Goal: Transaction & Acquisition: Book appointment/travel/reservation

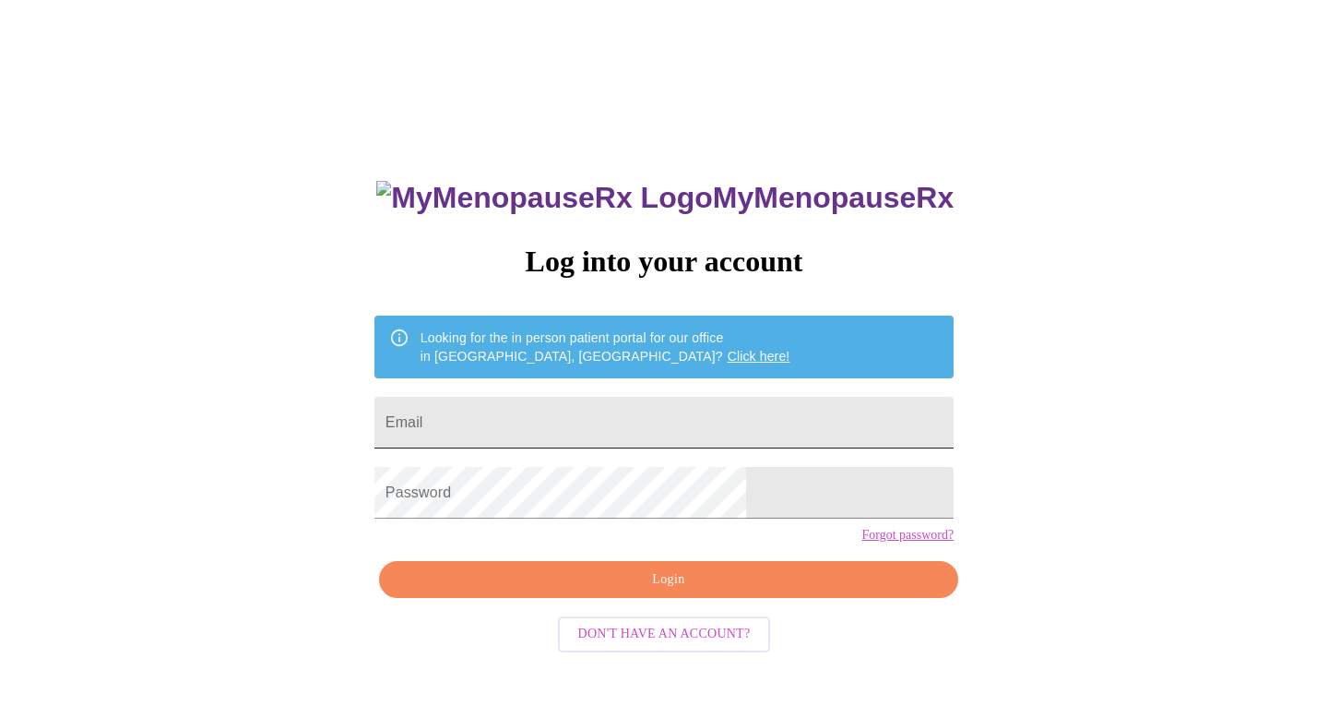
click at [750, 423] on input "Email" at bounding box center [664, 423] width 579 height 52
type input "a"
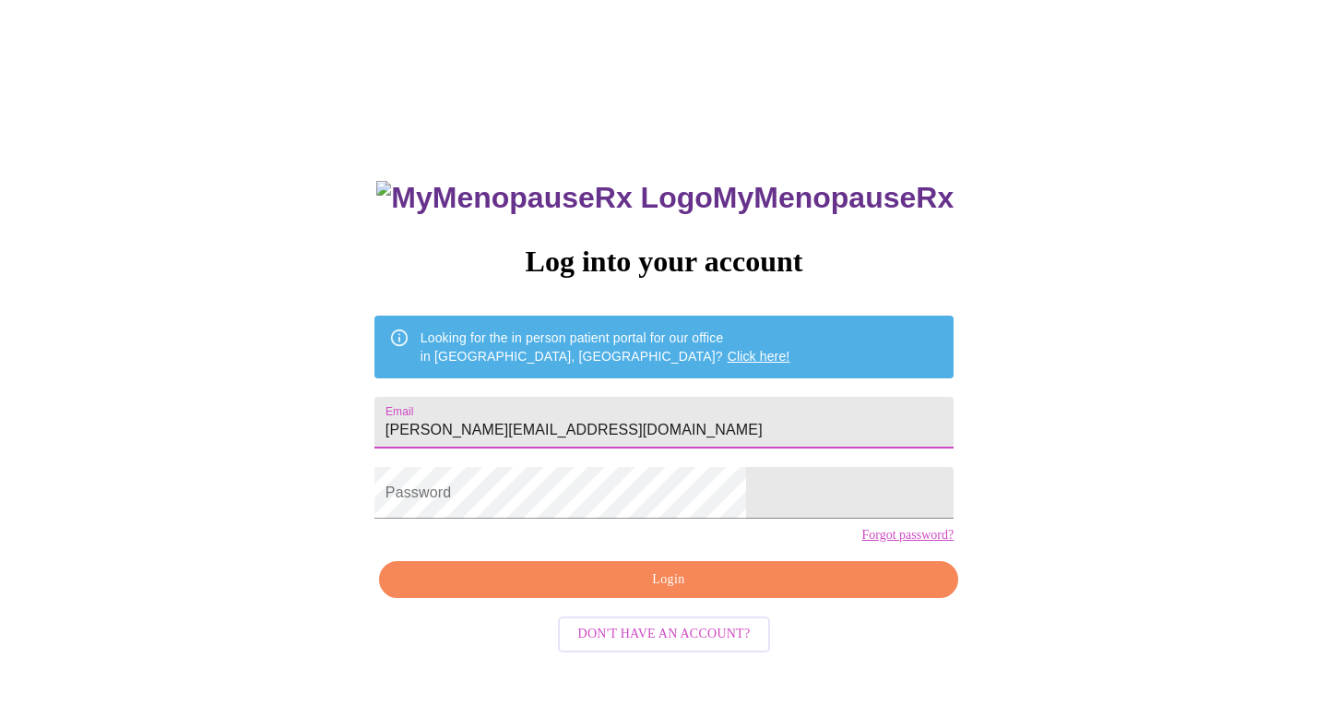
type input "[PERSON_NAME][EMAIL_ADDRESS][DOMAIN_NAME]"
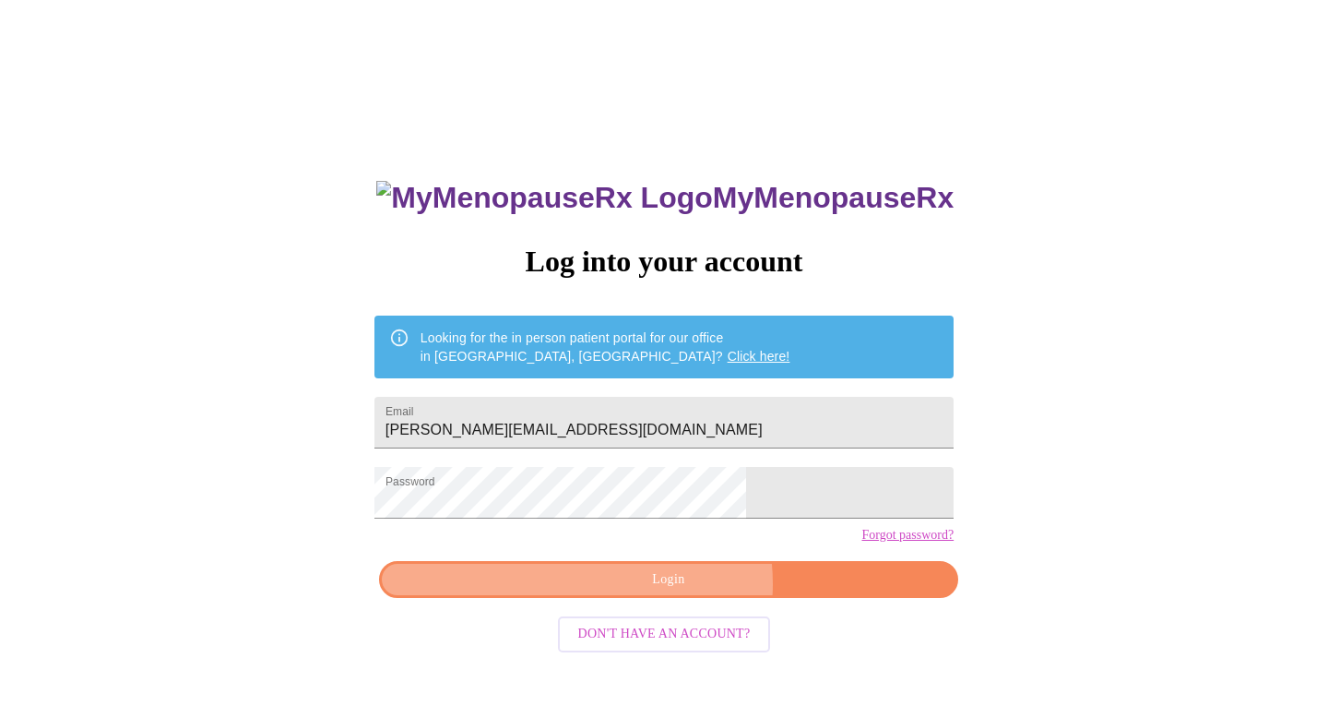
click at [679, 591] on span "Login" at bounding box center [668, 579] width 537 height 23
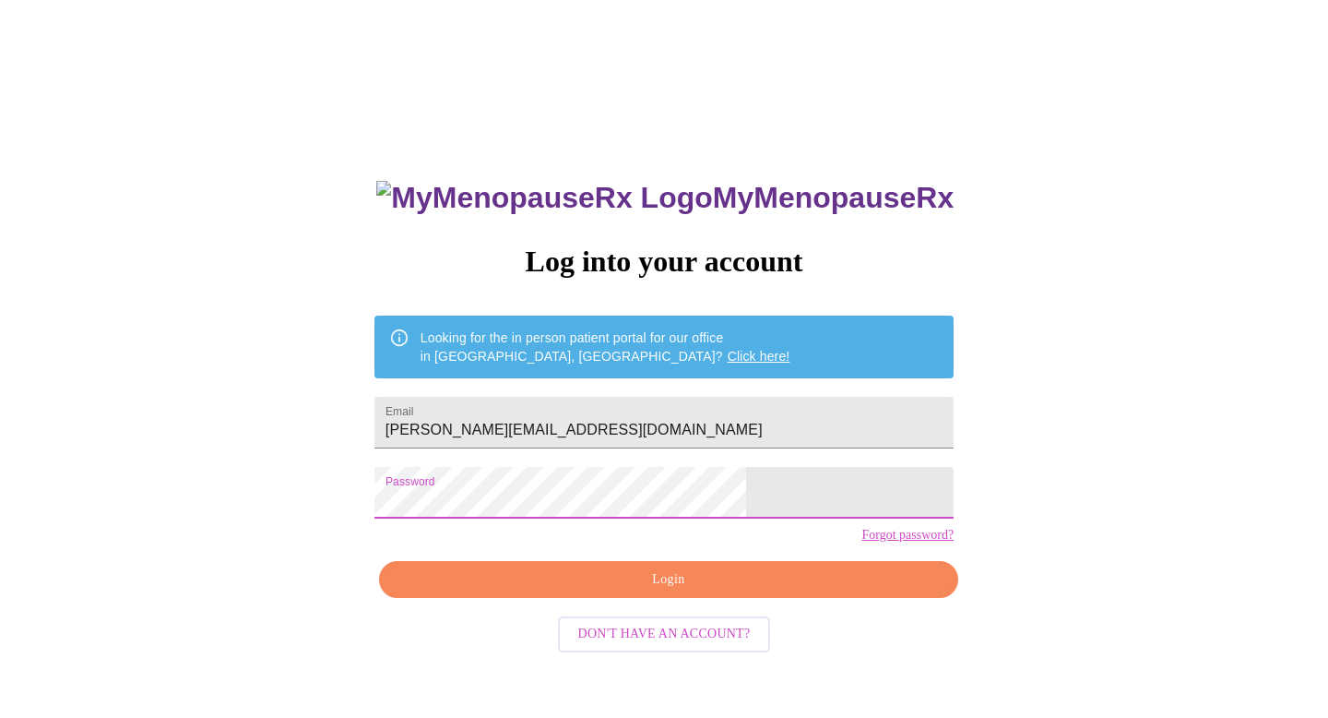
click at [662, 591] on span "Login" at bounding box center [668, 579] width 537 height 23
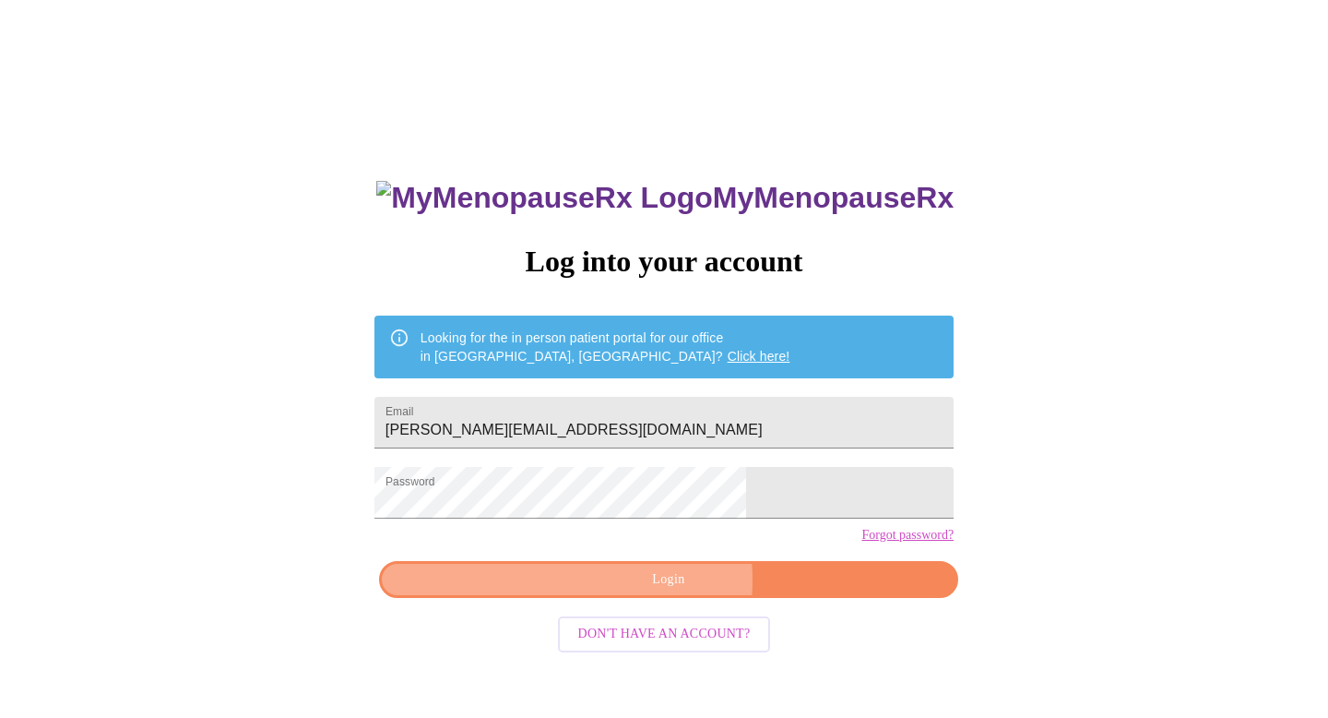
click at [633, 591] on span "Login" at bounding box center [668, 579] width 537 height 23
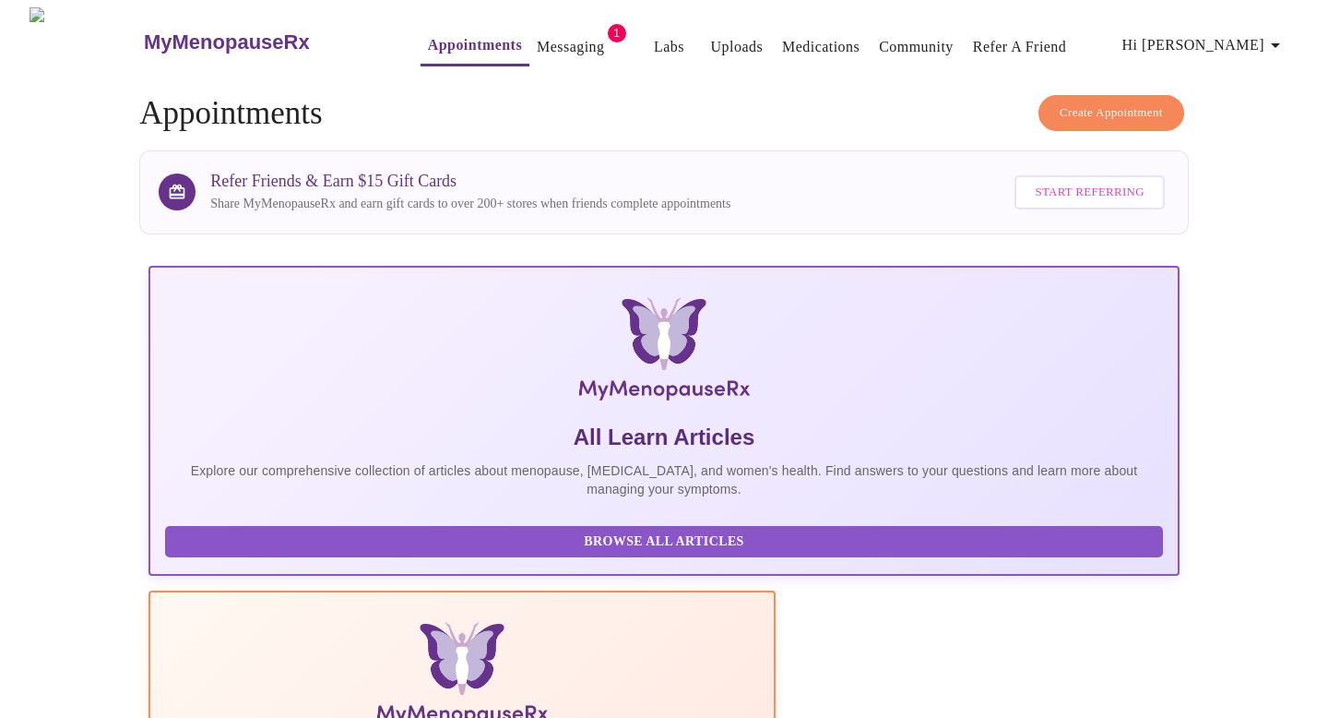
click at [552, 39] on link "Messaging" at bounding box center [570, 47] width 67 height 26
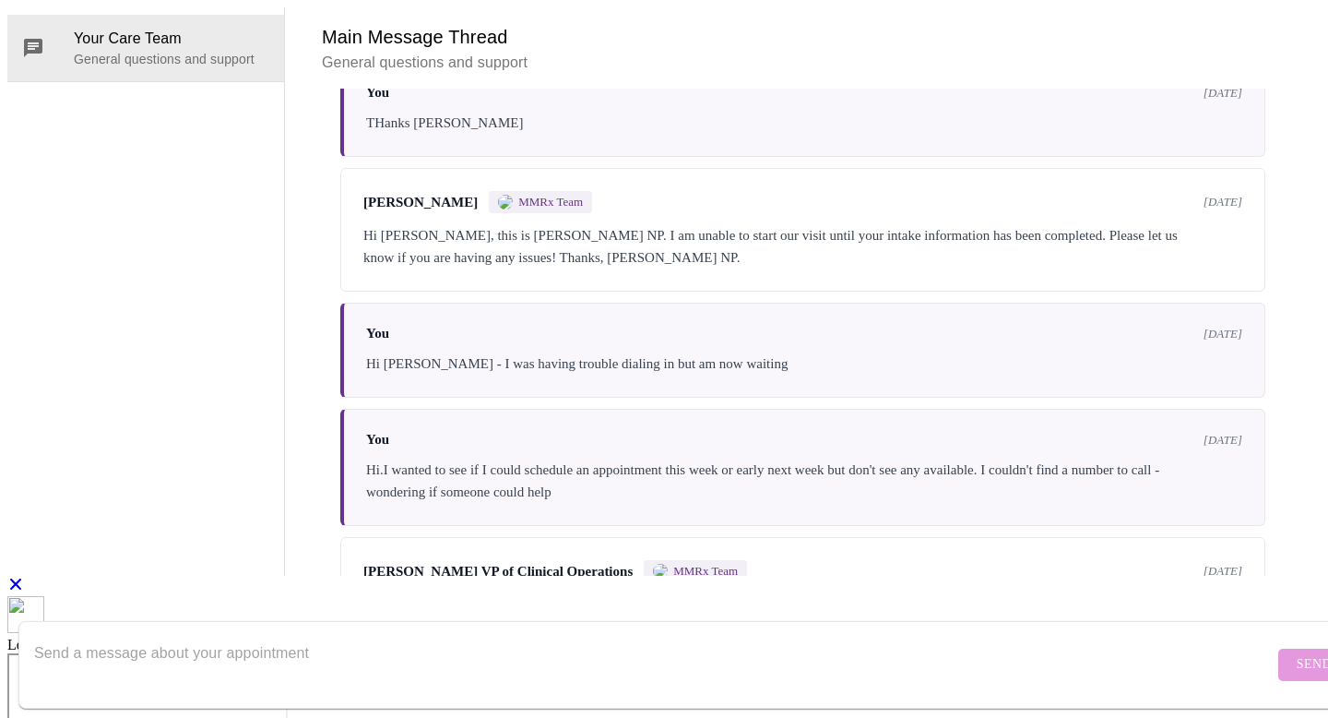
scroll to position [3164, 0]
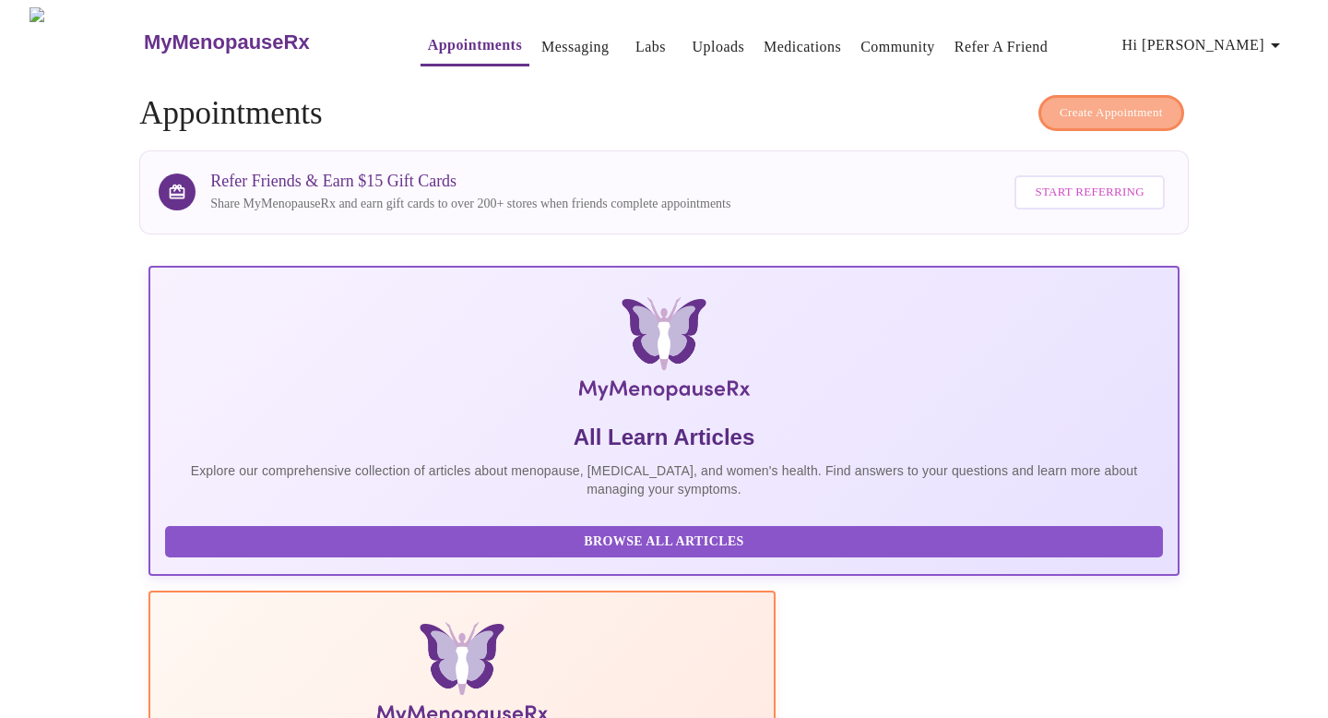
click at [1103, 109] on span "Create Appointment" at bounding box center [1111, 112] width 103 height 21
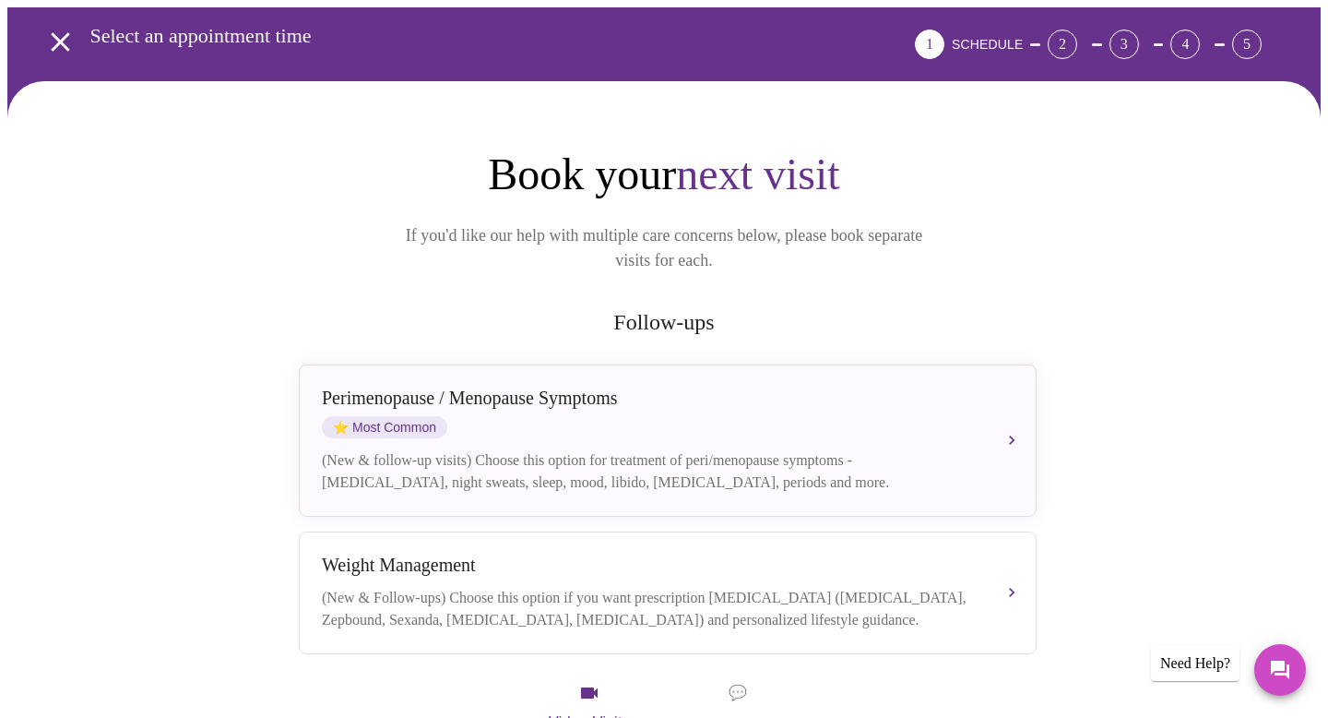
scroll to position [152, 0]
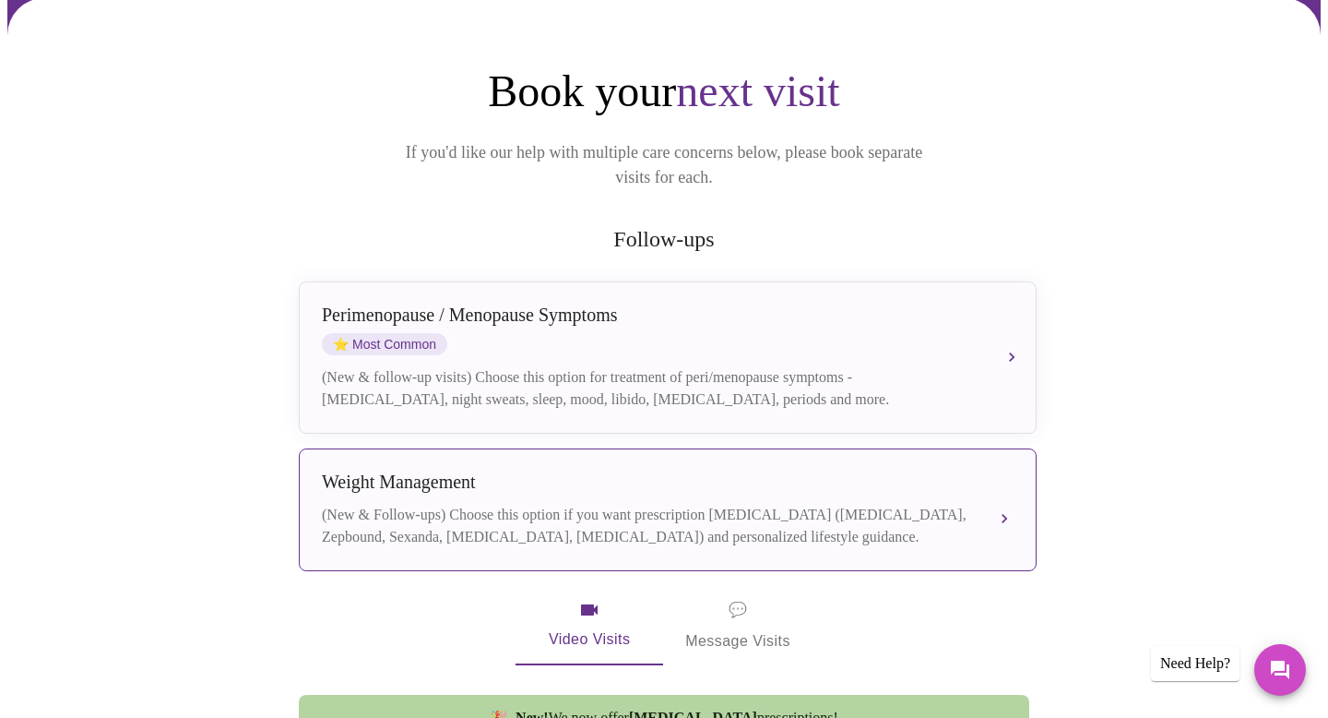
click at [788, 471] on div "Weight Management" at bounding box center [649, 481] width 655 height 21
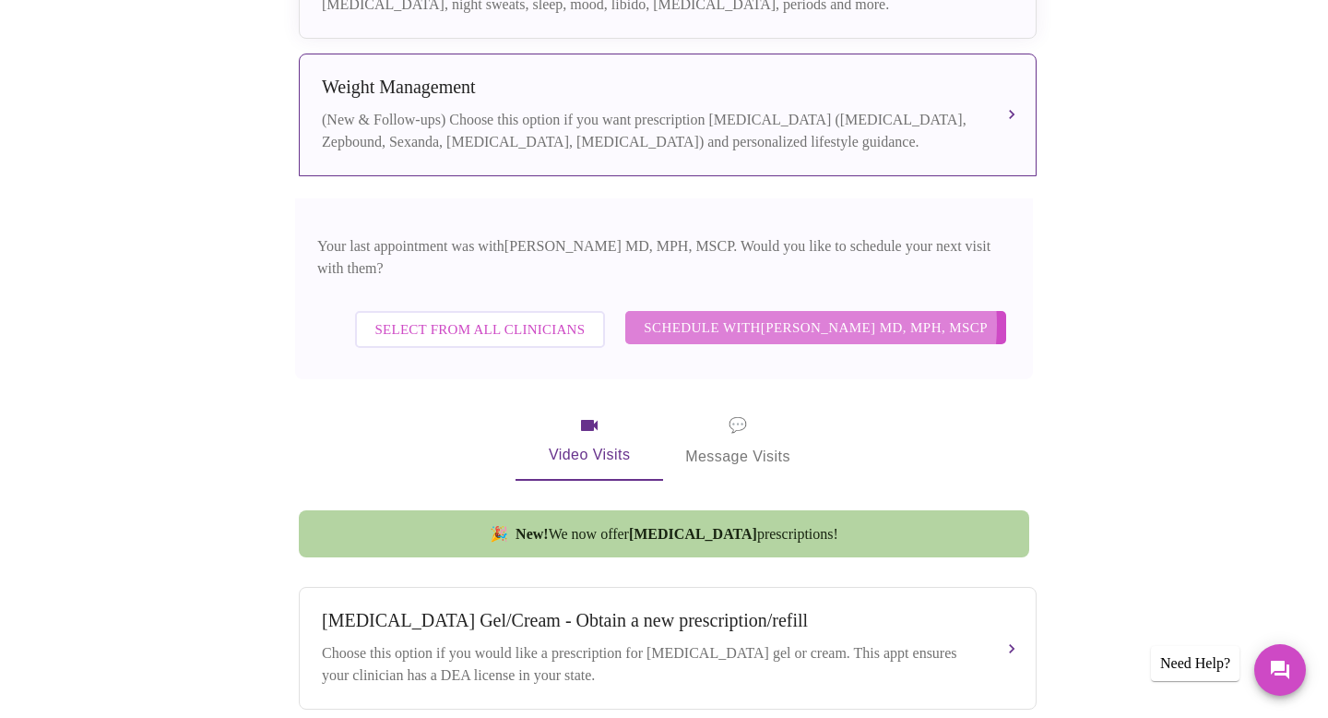
click at [794, 316] on span "Schedule with [PERSON_NAME] MD, MPH, MSCP" at bounding box center [816, 328] width 344 height 24
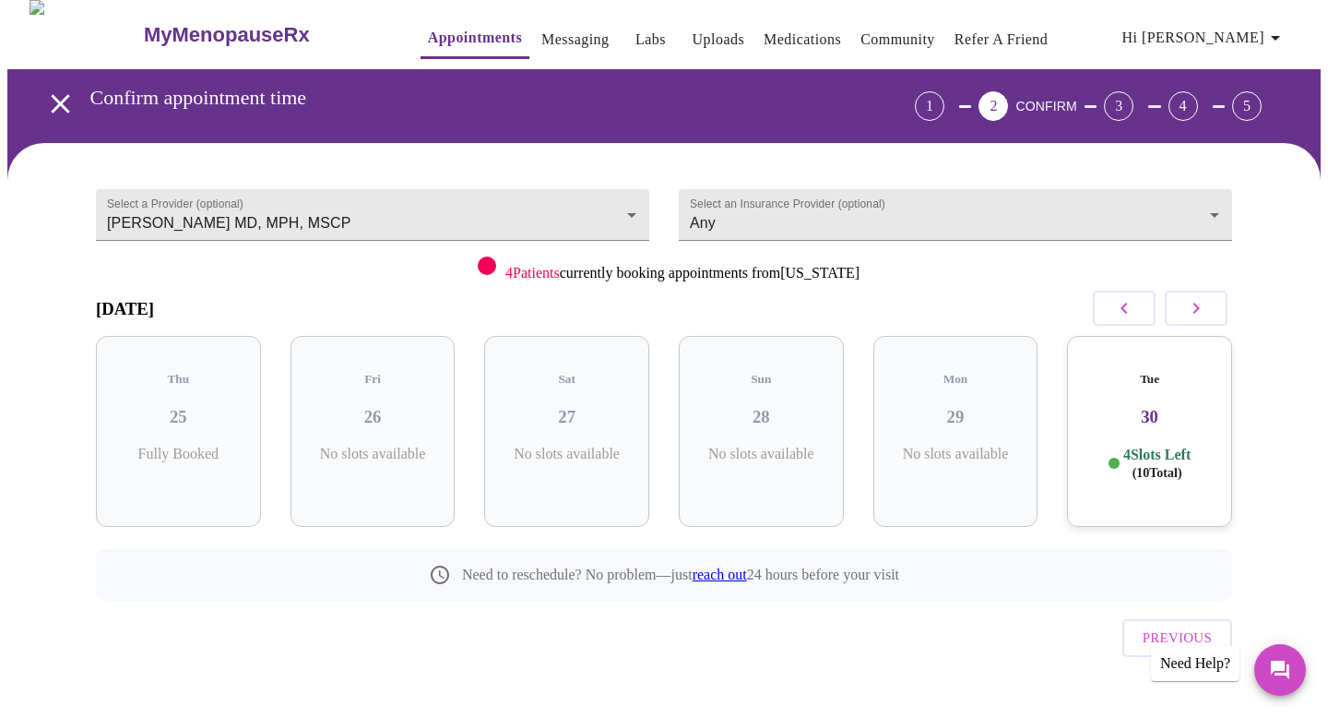
click at [1166, 376] on div "Tue 30 4 Slots Left ( 10 Total)" at bounding box center [1149, 431] width 165 height 191
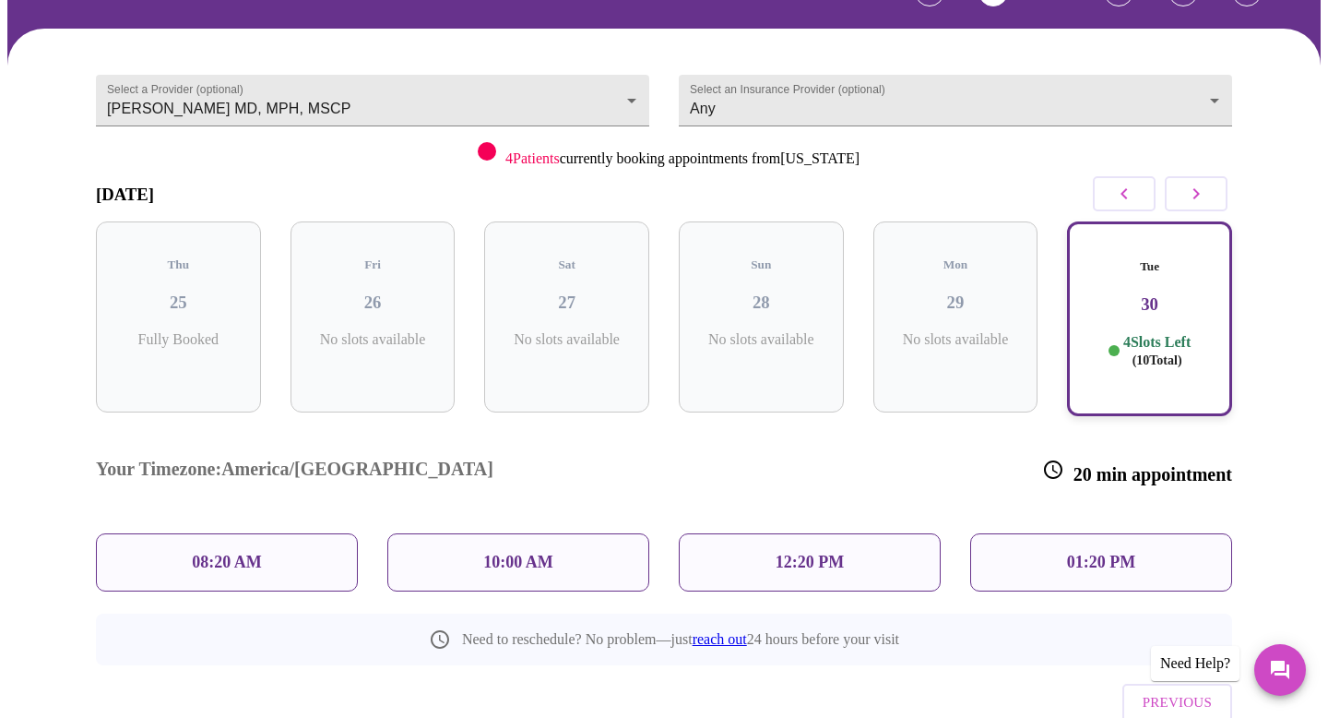
scroll to position [156, 0]
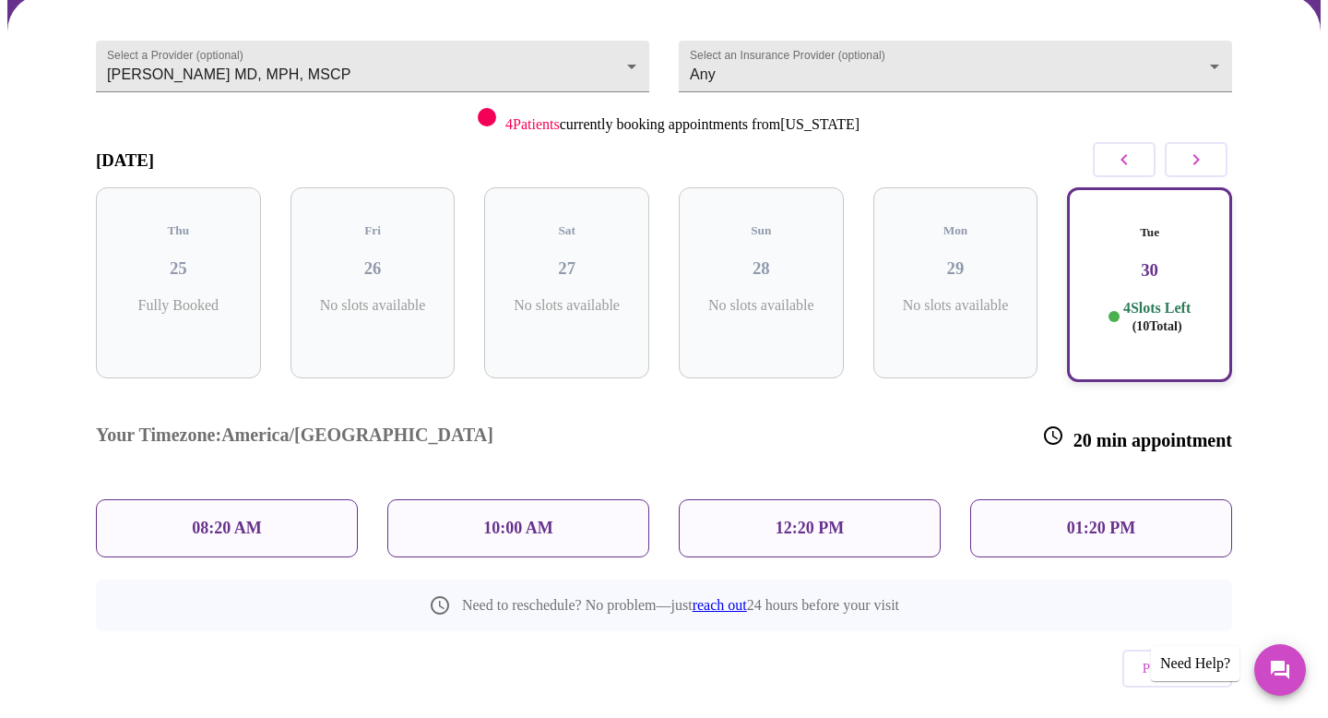
click at [1083, 499] on div "01:20 PM" at bounding box center [1101, 528] width 262 height 58
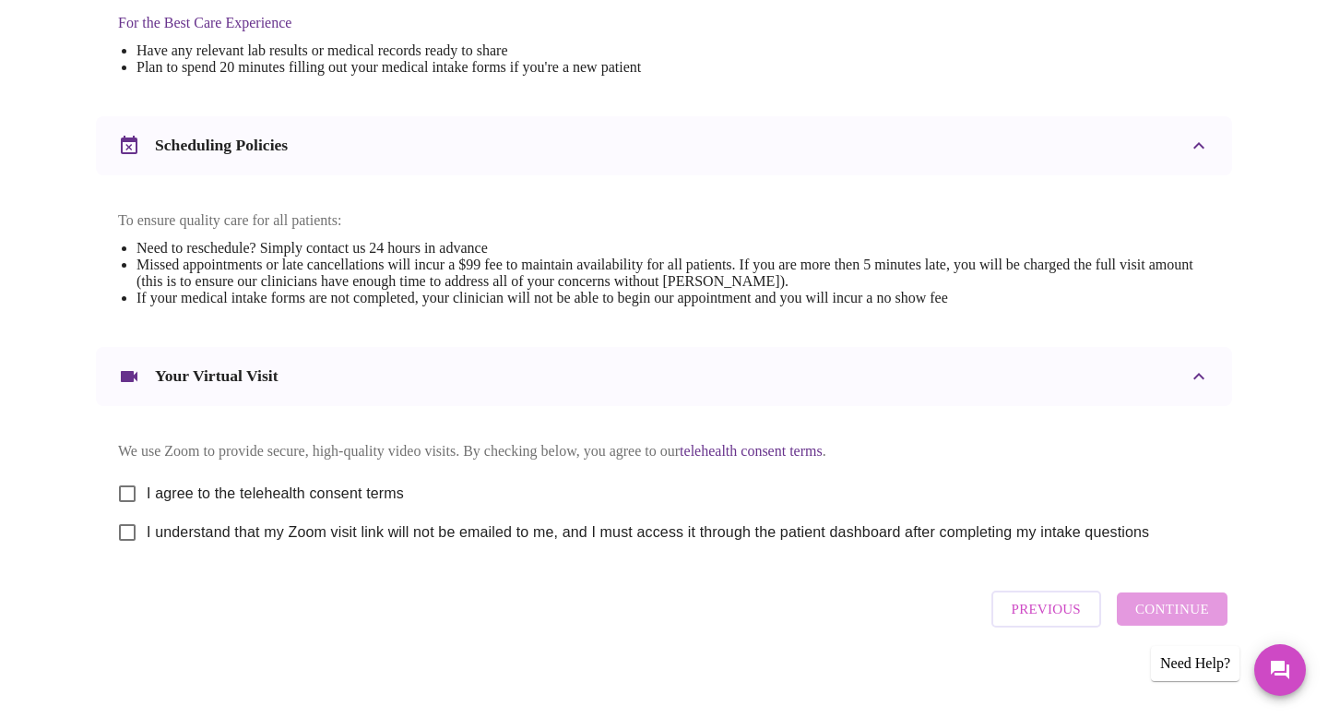
scroll to position [619, 0]
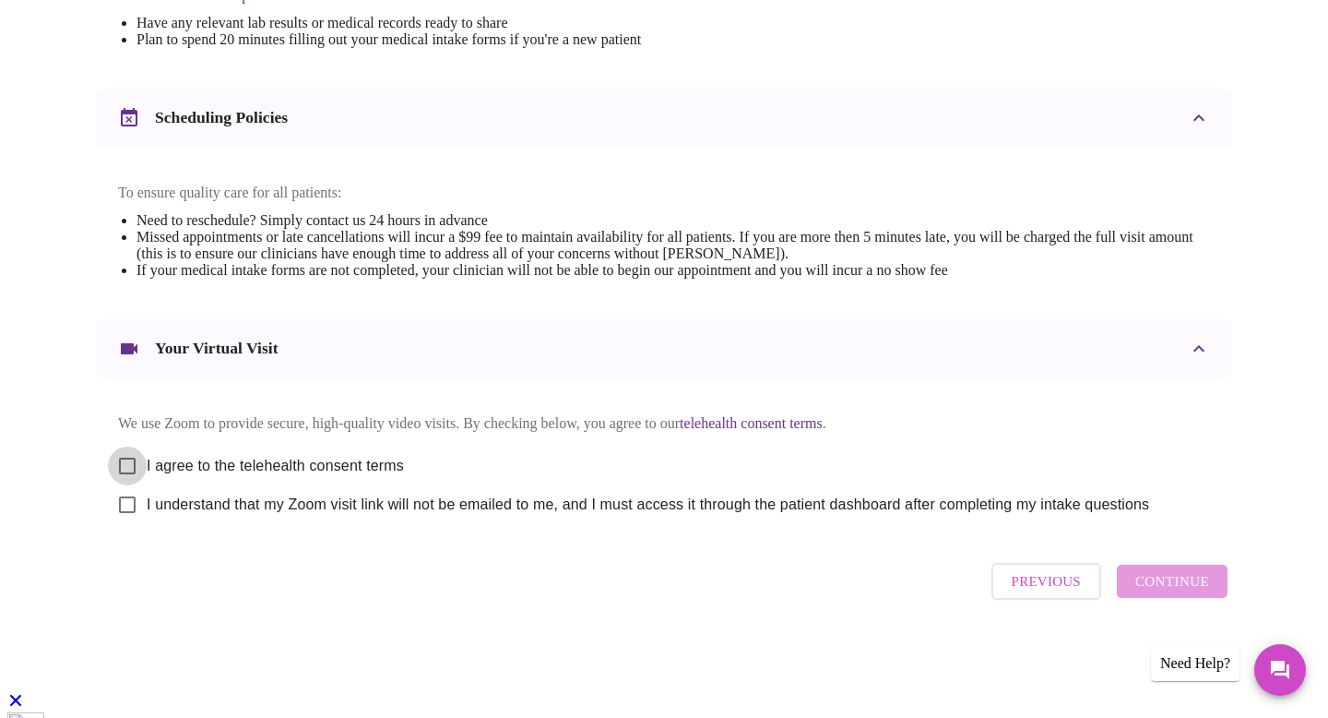
click at [128, 485] on input "I agree to the telehealth consent terms" at bounding box center [127, 466] width 39 height 39
checkbox input "true"
click at [130, 524] on input "I understand that my Zoom visit link will not be emailed to me, and I must acce…" at bounding box center [127, 504] width 39 height 39
checkbox input "true"
click at [1161, 593] on span "Continue" at bounding box center [1173, 581] width 74 height 24
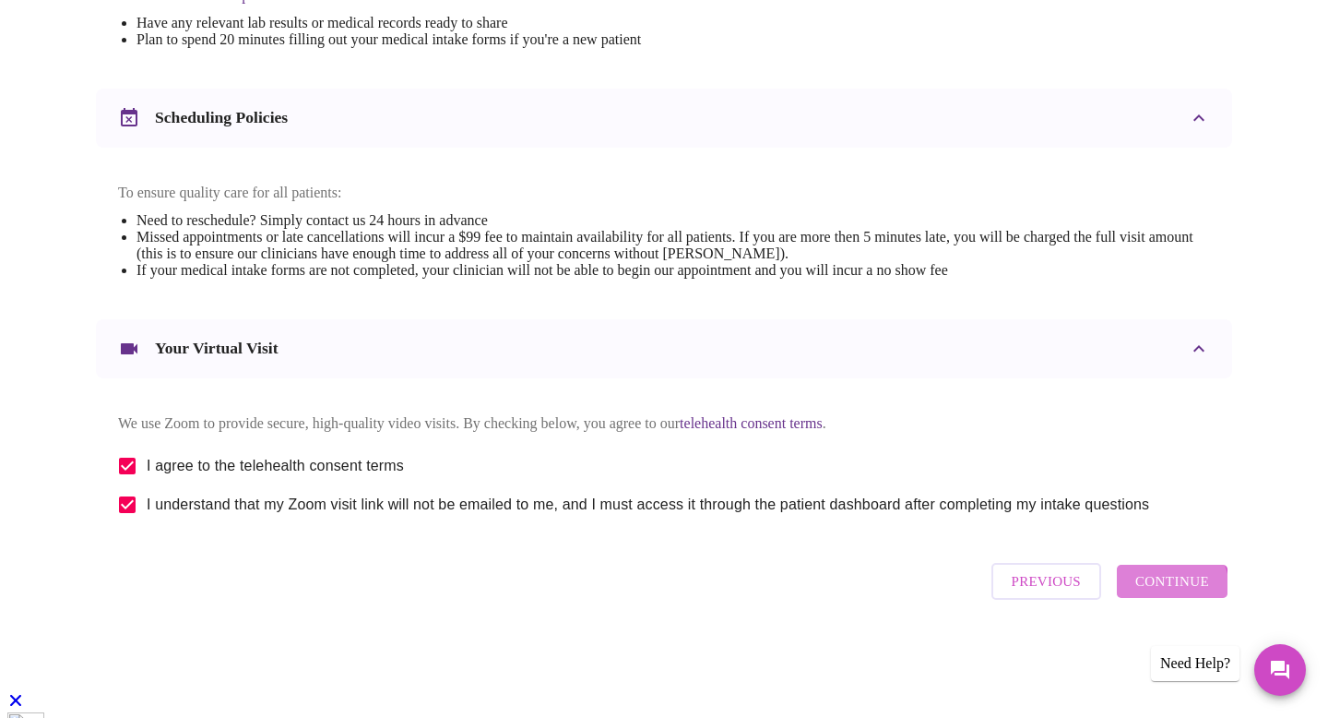
scroll to position [67, 0]
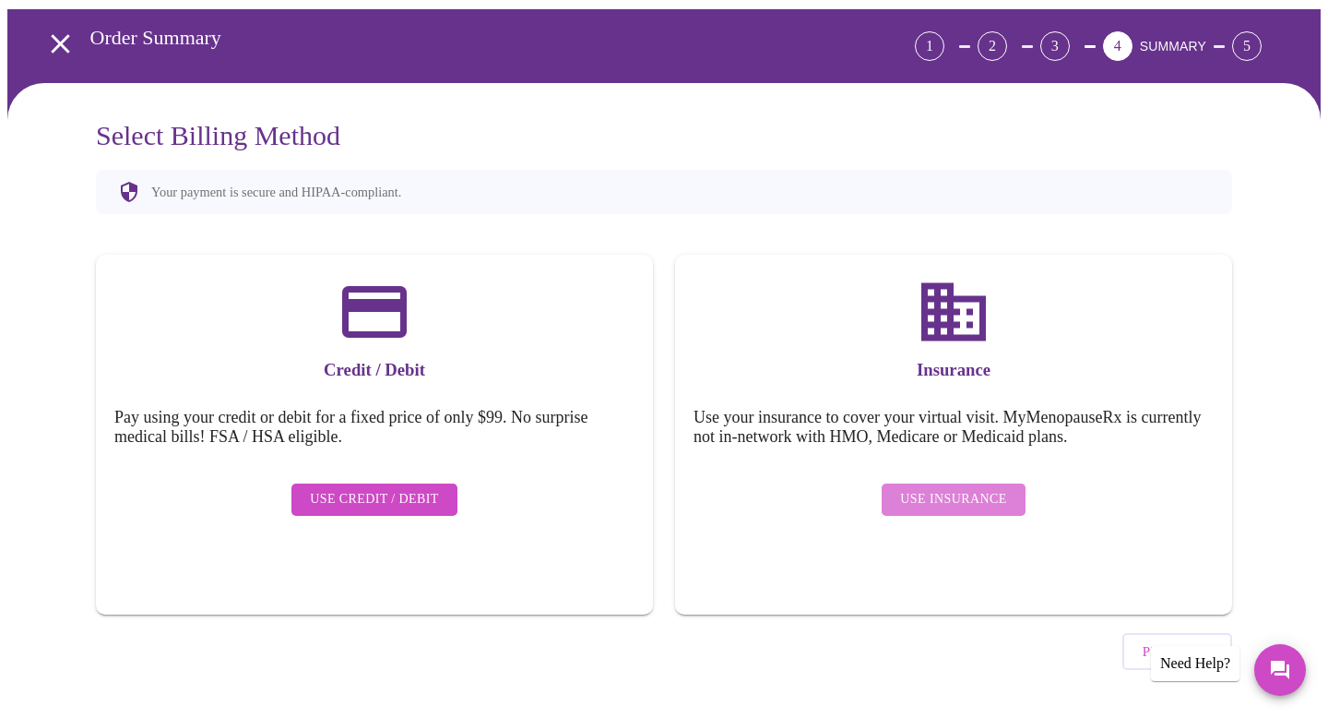
click at [960, 491] on span "Use Insurance" at bounding box center [953, 499] width 106 height 23
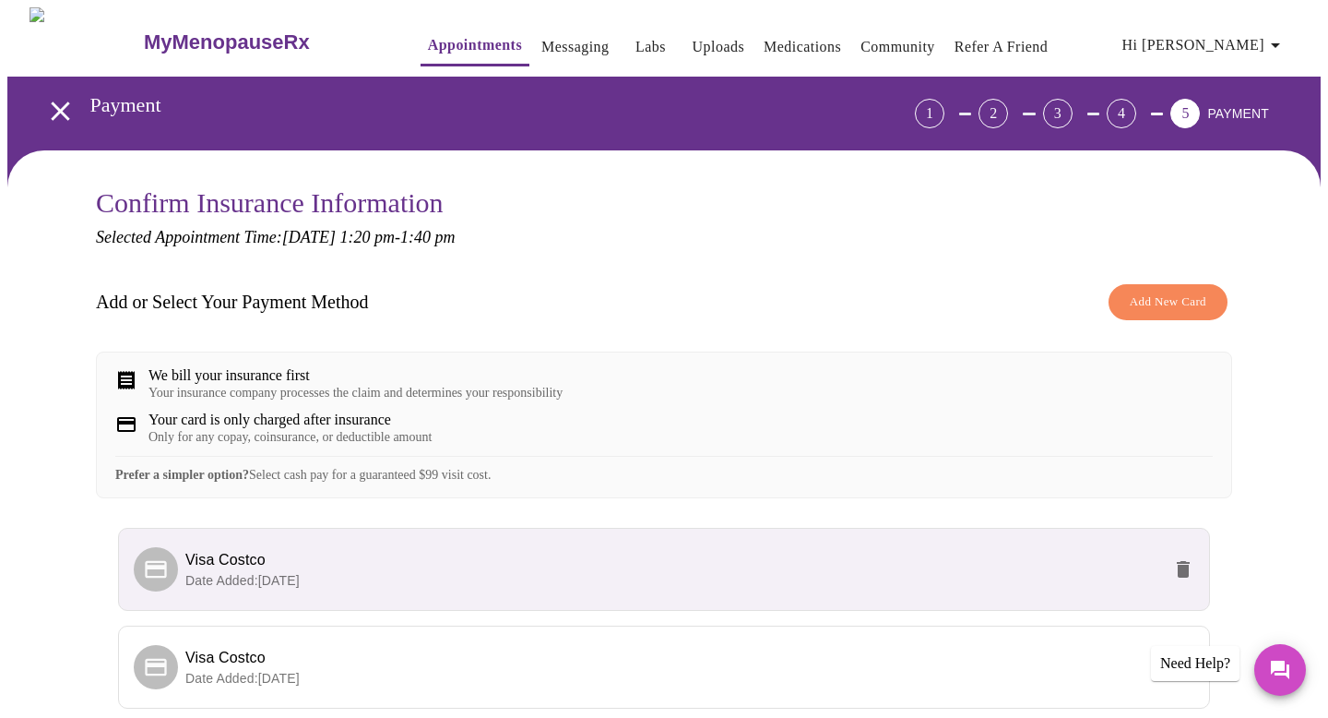
scroll to position [181, 0]
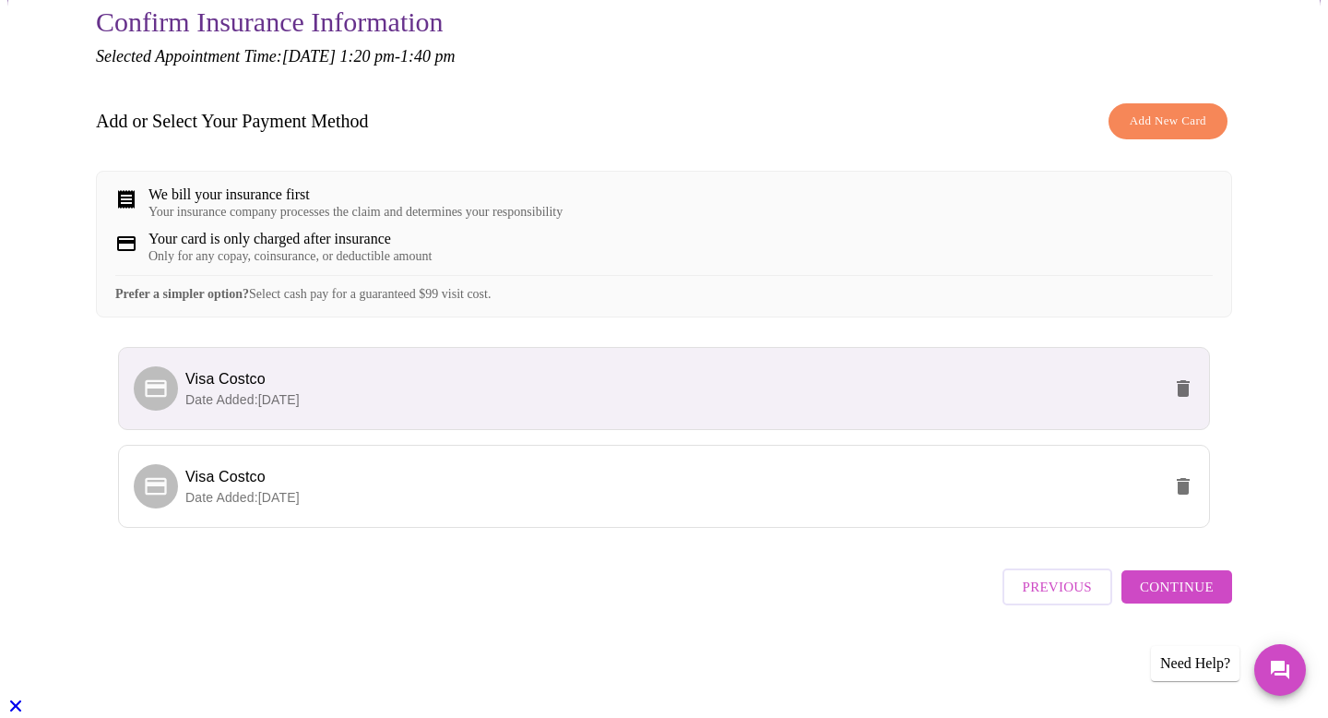
click at [769, 409] on p "Date Added: [DATE]" at bounding box center [673, 399] width 976 height 18
click at [1026, 409] on p "Date Added: [DATE]" at bounding box center [673, 399] width 976 height 18
click at [1177, 599] on span "Continue" at bounding box center [1177, 587] width 74 height 24
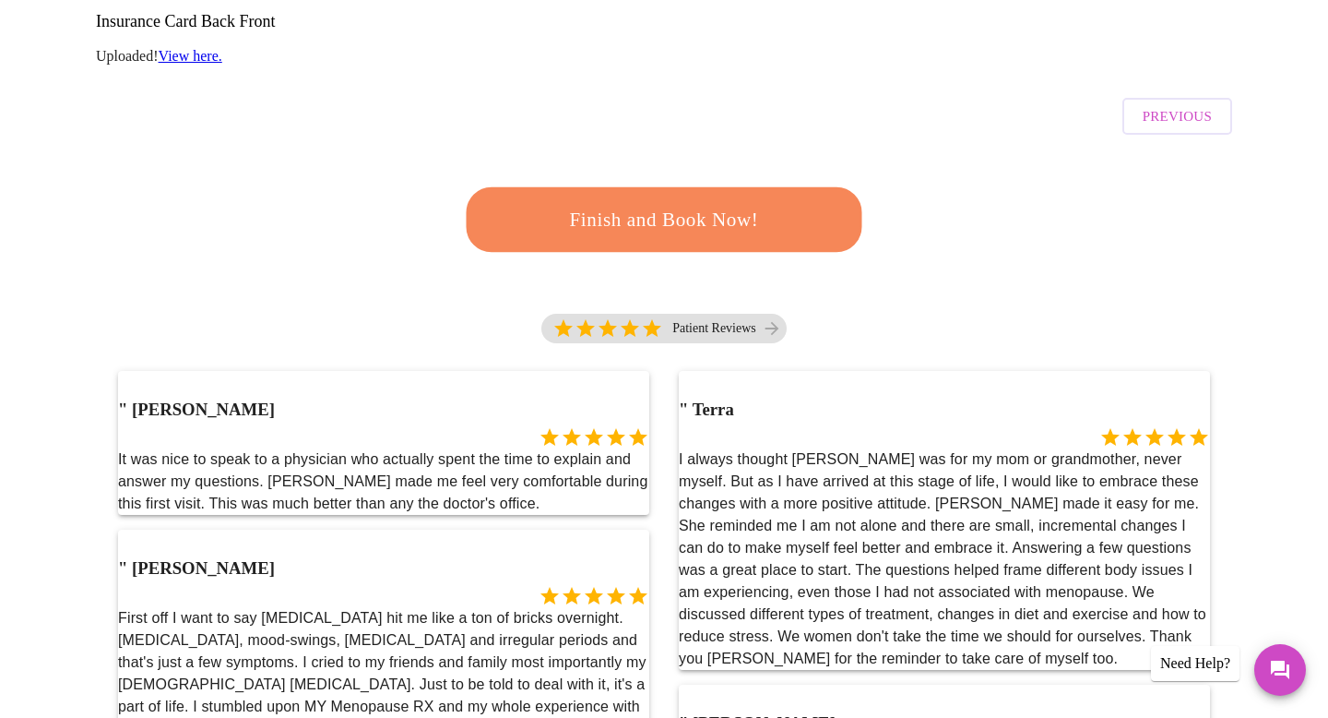
scroll to position [492, 0]
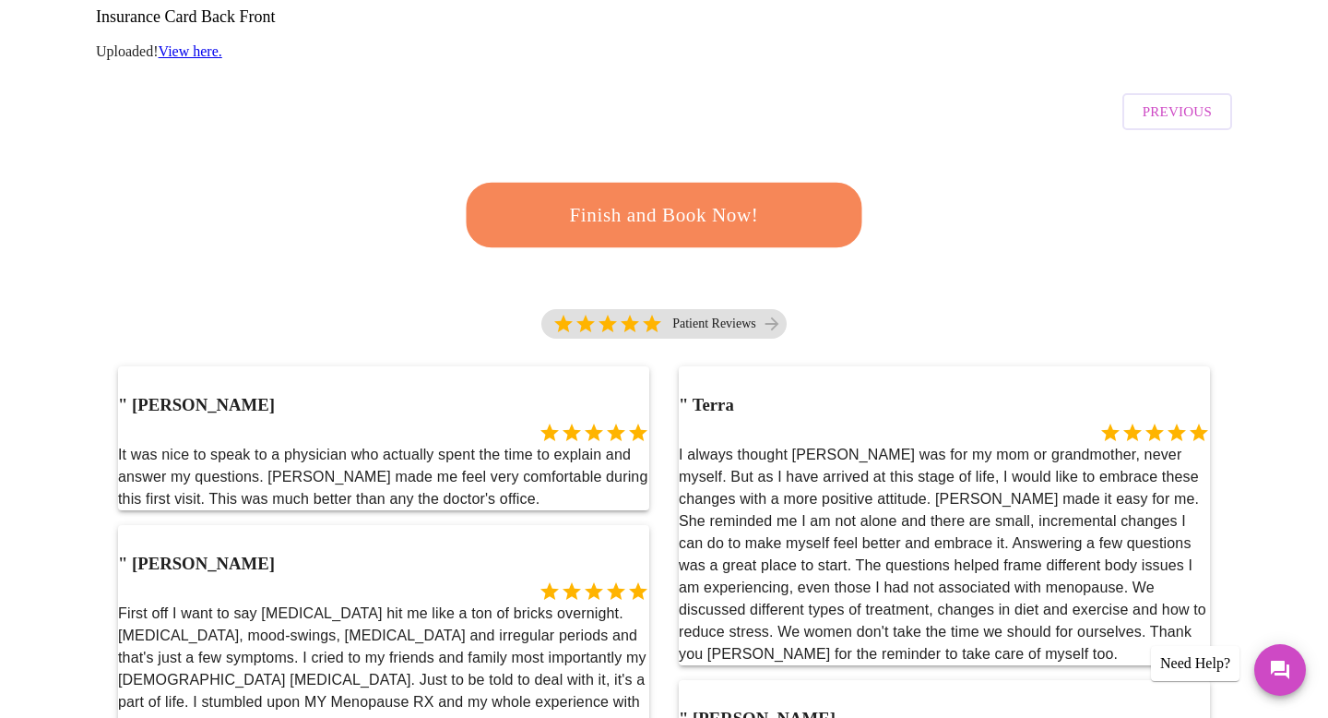
click at [702, 183] on button "Finish and Book Now!" at bounding box center [665, 215] width 396 height 65
